Goal: Information Seeking & Learning: Understand process/instructions

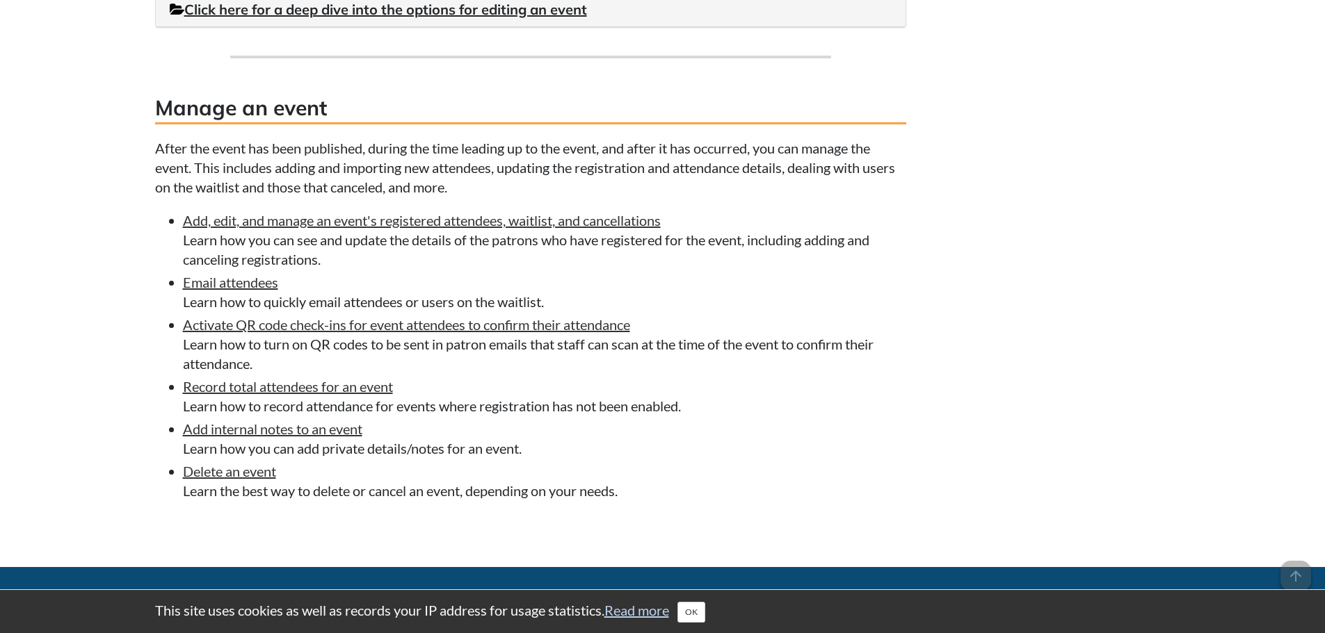
scroll to position [1321, 0]
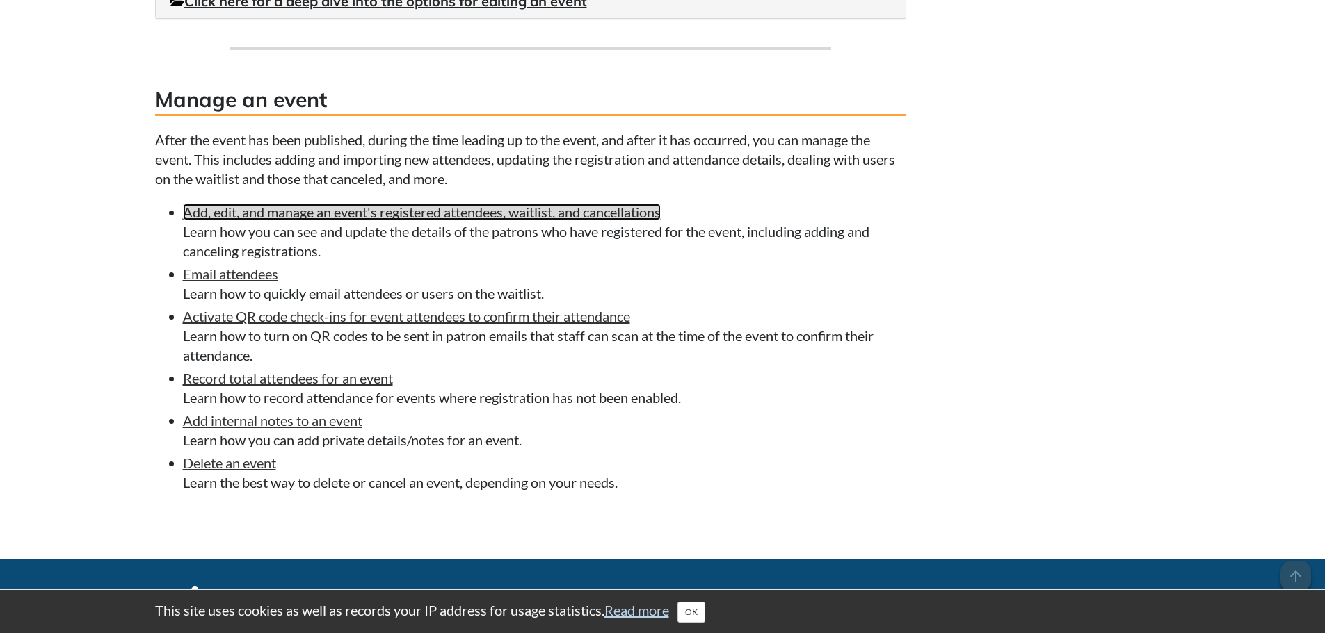
click at [442, 216] on link "Add, edit, and manage an event's registered attendees, waitlist, and cancellati…" at bounding box center [422, 212] width 478 height 17
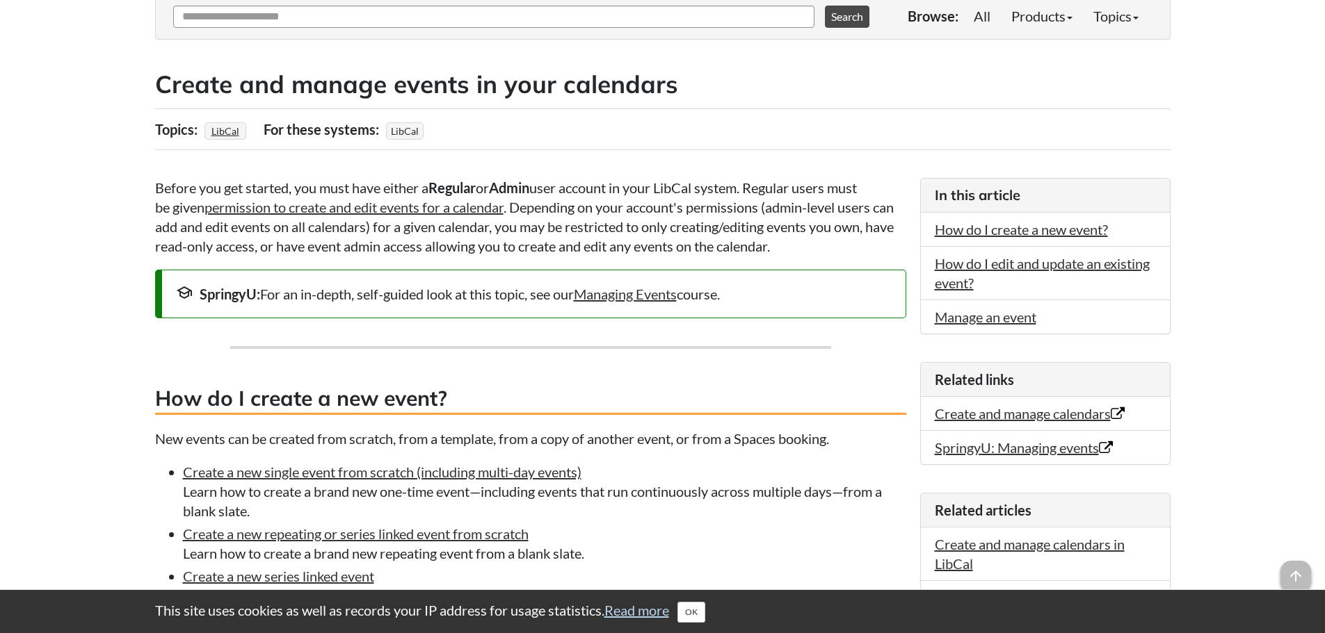
scroll to position [209, 0]
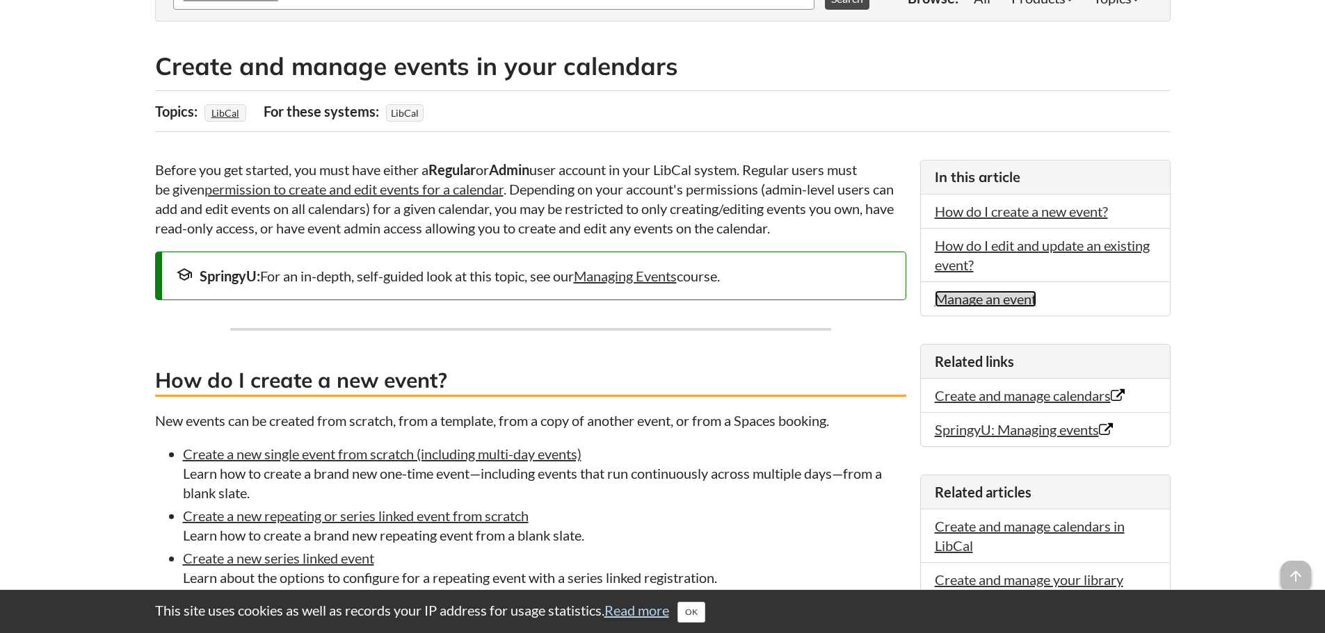
click at [1012, 298] on link "Manage an event" at bounding box center [986, 299] width 102 height 17
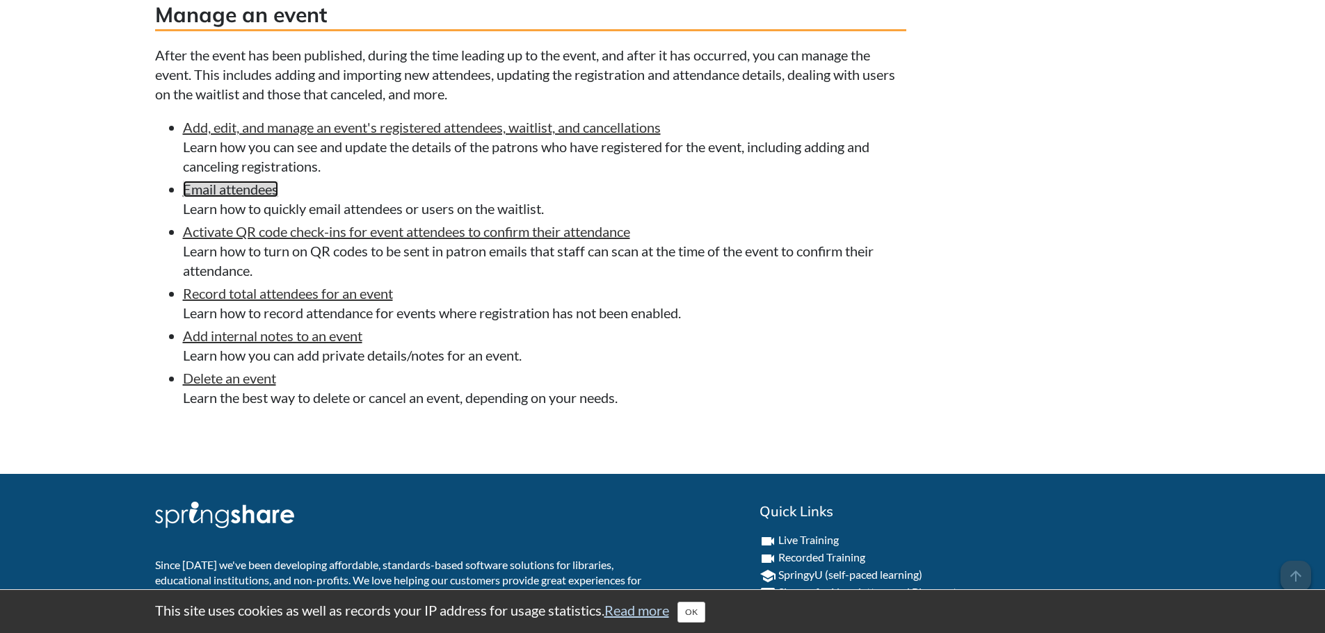
click at [229, 186] on link "Email attendees" at bounding box center [230, 189] width 95 height 17
